Goal: Task Accomplishment & Management: Use online tool/utility

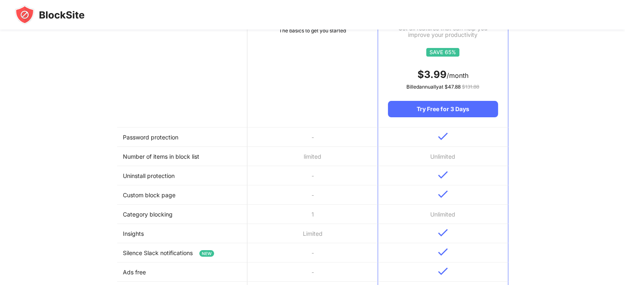
scroll to position [41, 0]
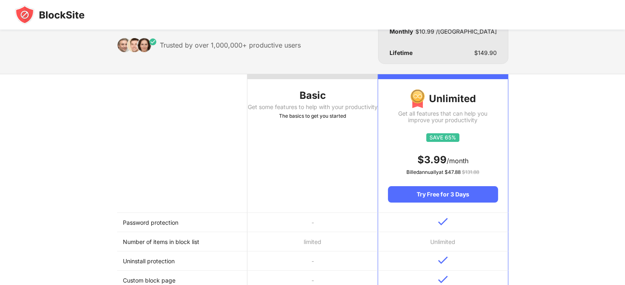
click at [68, 14] on img at bounding box center [50, 15] width 70 height 20
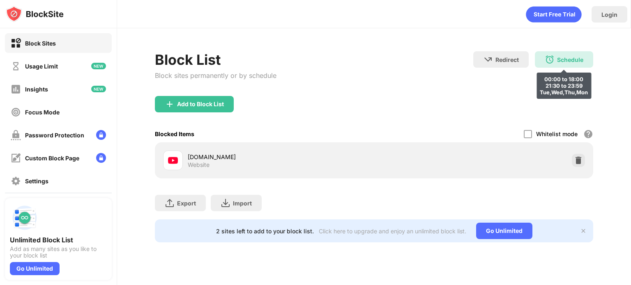
click at [548, 58] on img at bounding box center [550, 60] width 10 height 10
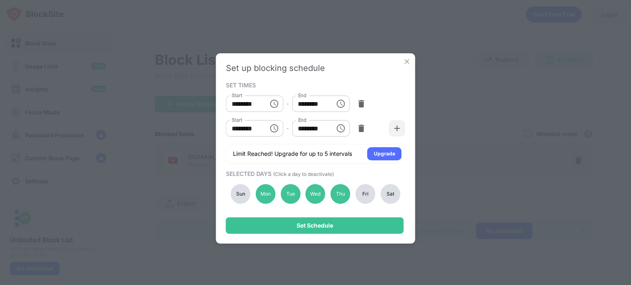
drag, startPoint x: 361, startPoint y: 193, endPoint x: 376, endPoint y: 192, distance: 14.8
click at [362, 193] on div "Fri" at bounding box center [366, 194] width 20 height 20
click at [382, 192] on div "Sat" at bounding box center [390, 194] width 20 height 20
click at [246, 195] on div "Sun" at bounding box center [241, 194] width 20 height 20
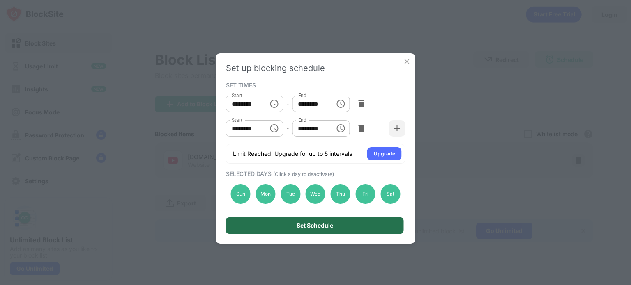
click at [276, 227] on div "Set Schedule" at bounding box center [315, 226] width 178 height 16
